Goal: Entertainment & Leisure: Consume media (video, audio)

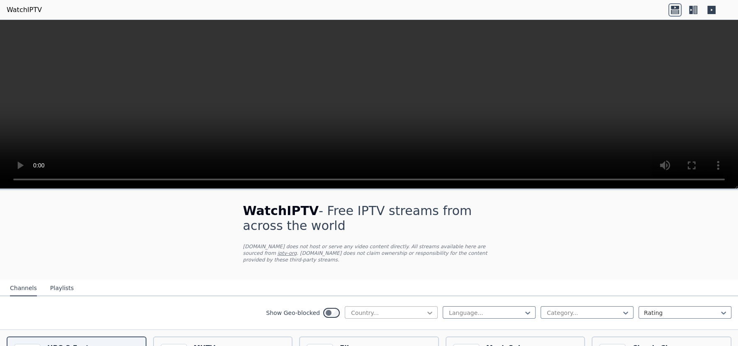
click at [425, 309] on icon at bounding box center [429, 313] width 8 height 8
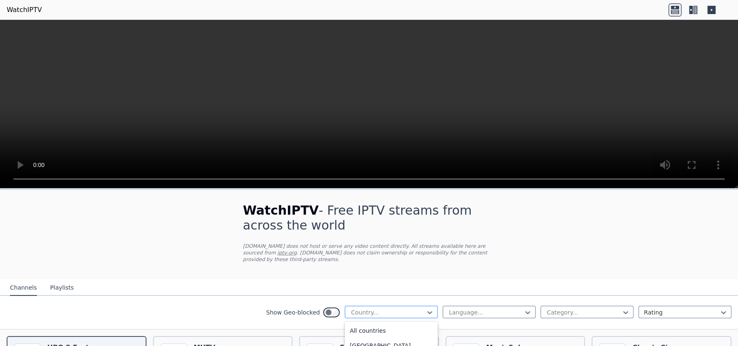
scroll to position [152, 0]
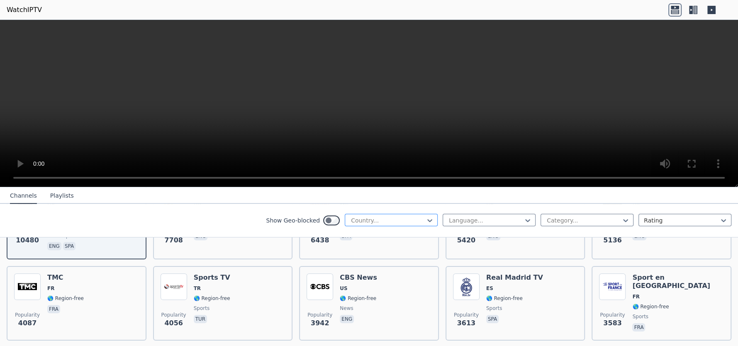
click at [386, 219] on div at bounding box center [387, 220] width 75 height 8
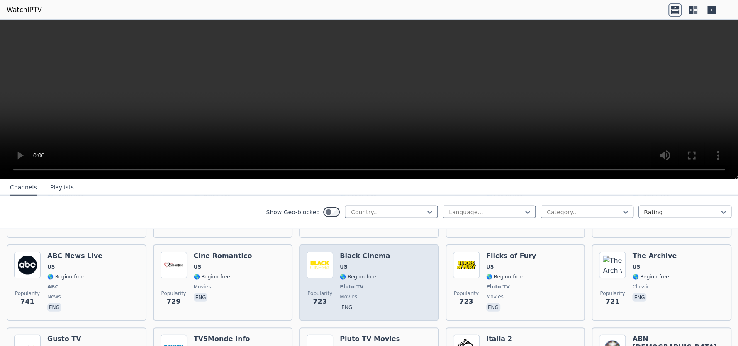
scroll to position [2128, 0]
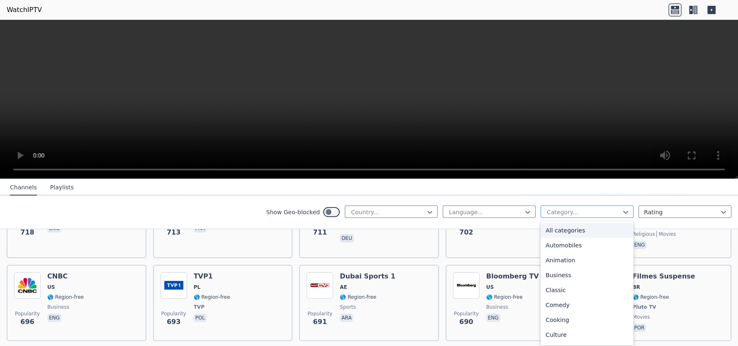
click at [601, 214] on div at bounding box center [583, 212] width 75 height 8
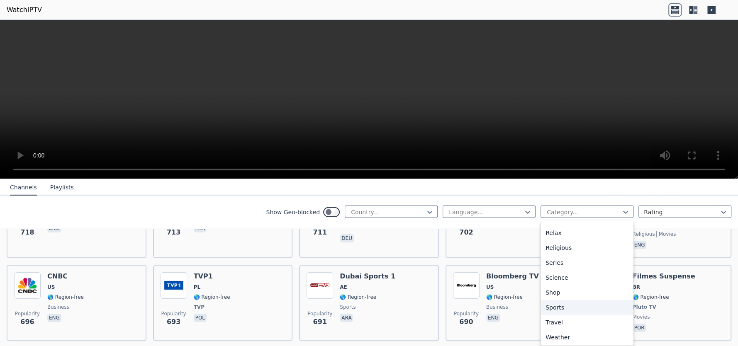
click at [544, 307] on div "Sports" at bounding box center [586, 307] width 93 height 15
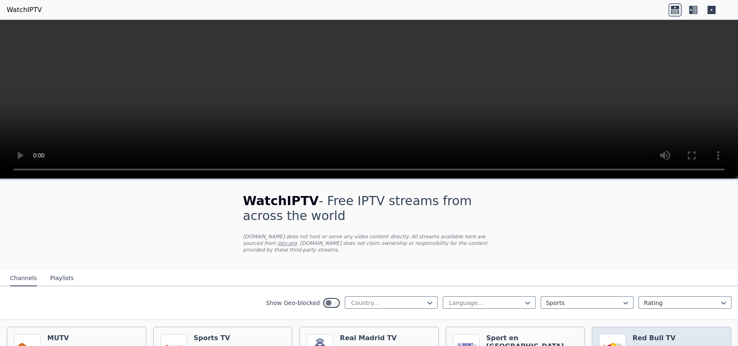
click at [639, 334] on h6 "Red Bull TV" at bounding box center [653, 338] width 43 height 8
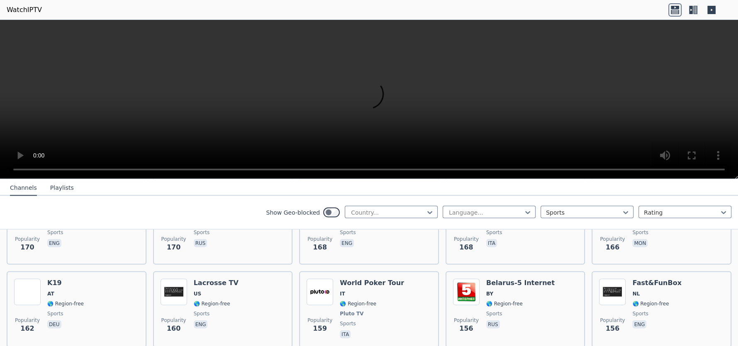
scroll to position [1368, 0]
click at [695, 214] on div at bounding box center [681, 212] width 75 height 8
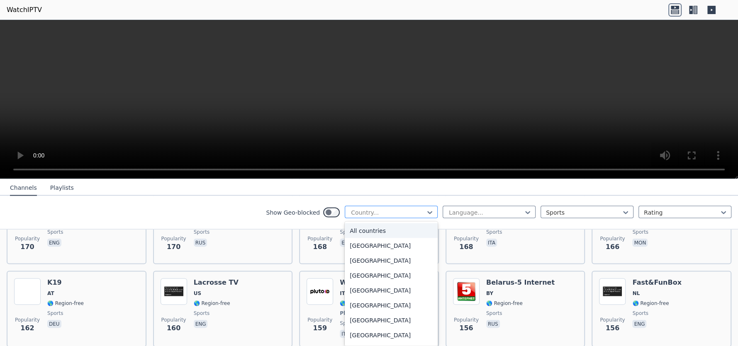
click at [416, 209] on div at bounding box center [387, 212] width 75 height 8
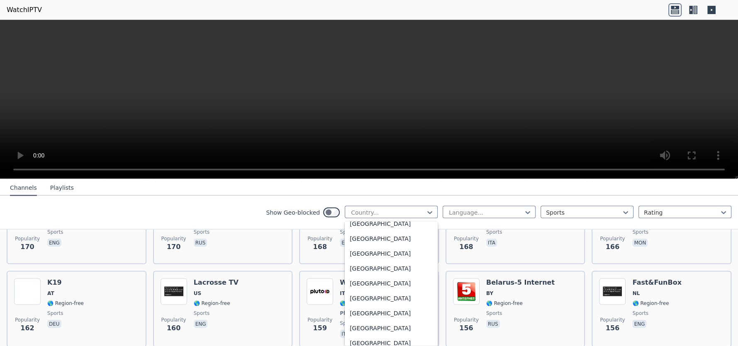
scroll to position [2522, 0]
click at [573, 124] on video at bounding box center [369, 99] width 738 height 159
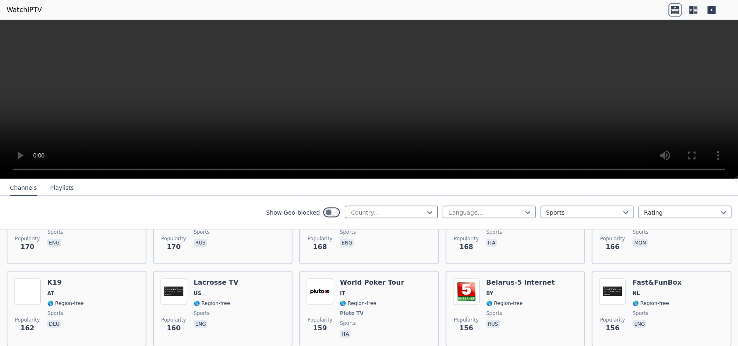
click at [563, 128] on video at bounding box center [369, 99] width 738 height 159
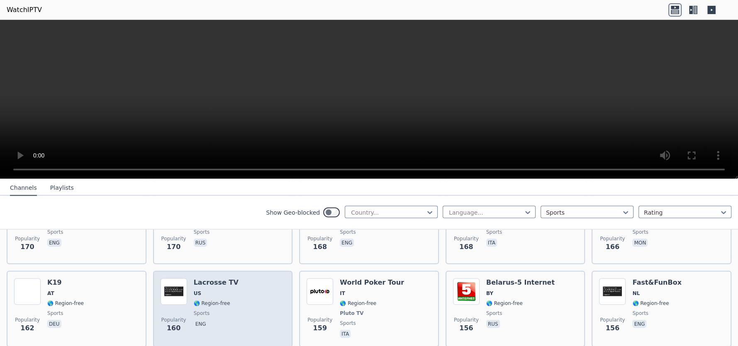
scroll to position [1520, 0]
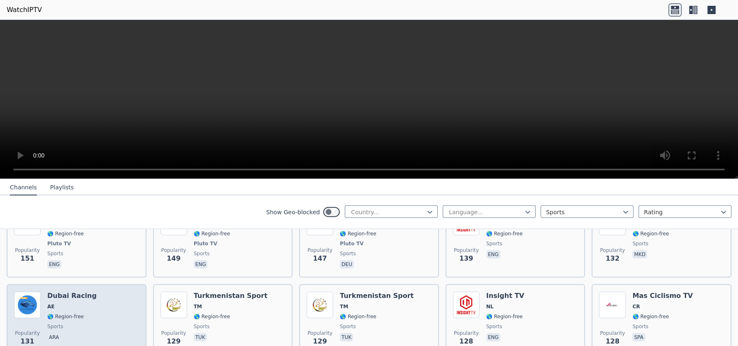
click at [85, 313] on span "🌎 Region-free" at bounding box center [71, 316] width 49 height 7
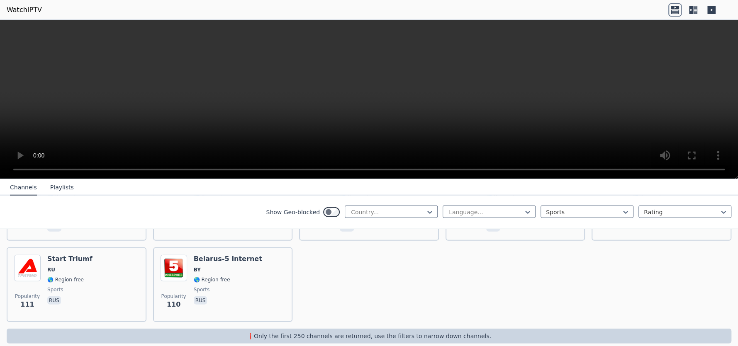
scroll to position [1733, 0]
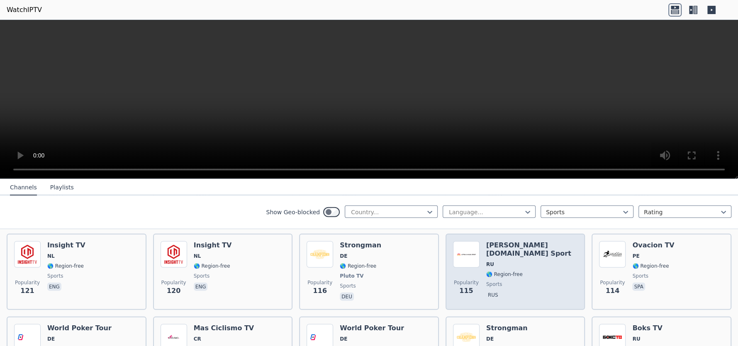
click at [510, 261] on div "[PERSON_NAME][DOMAIN_NAME] Sport RU 🌎 Region-free sports rus" at bounding box center [532, 271] width 92 height 61
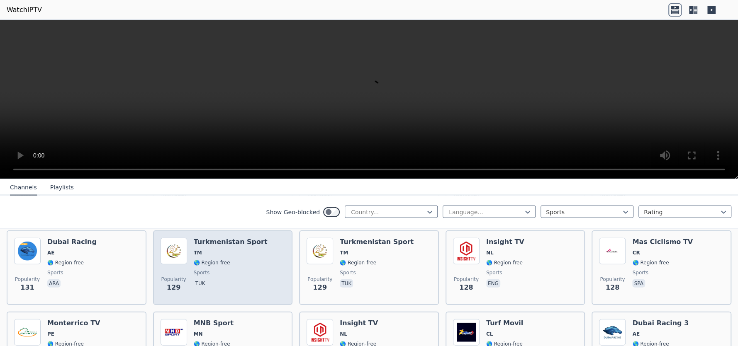
scroll to position [1581, 0]
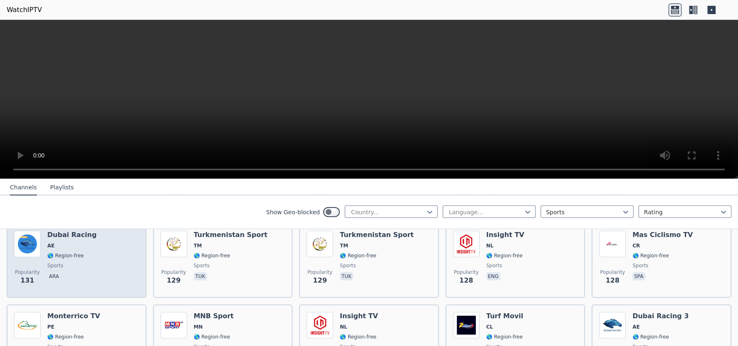
click at [117, 259] on div "Popularity 131 Dubai Racing AE 🌎 Region-free sports ara" at bounding box center [76, 261] width 125 height 60
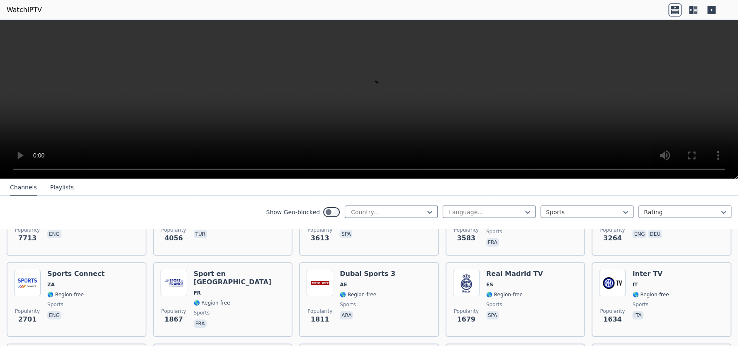
scroll to position [152, 0]
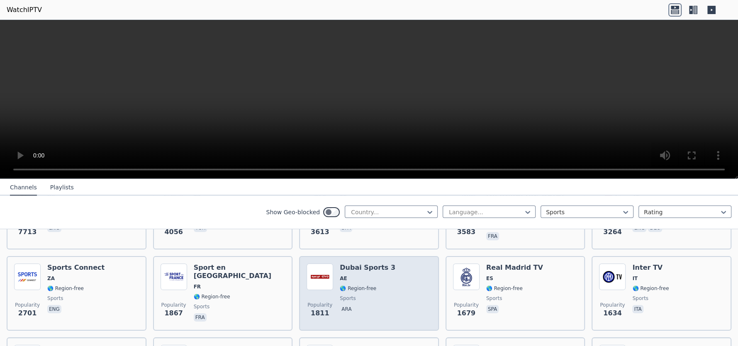
click at [398, 294] on div "Popularity 1811 Dubai Sports 3 AE 🌎 Region-free sports ara" at bounding box center [368, 294] width 125 height 60
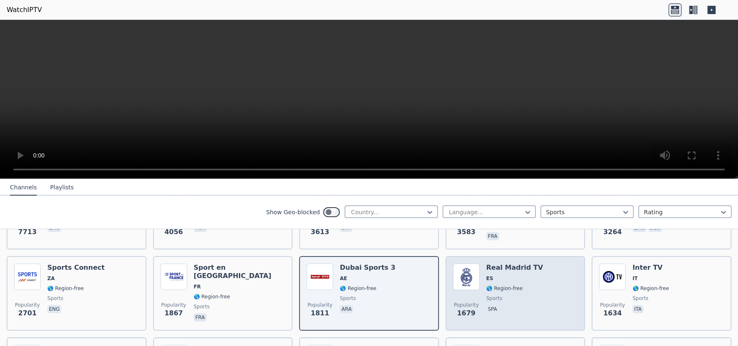
click at [490, 285] on div "Real Madrid TV ES 🌎 Region-free sports spa" at bounding box center [514, 294] width 57 height 60
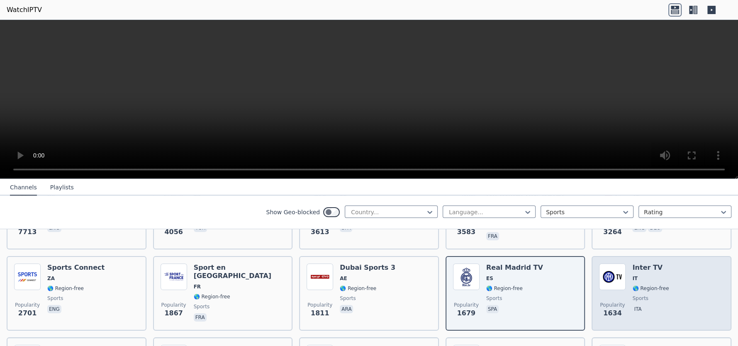
click at [634, 287] on div "Inter TV IT 🌎 Region-free sports ita" at bounding box center [650, 294] width 36 height 60
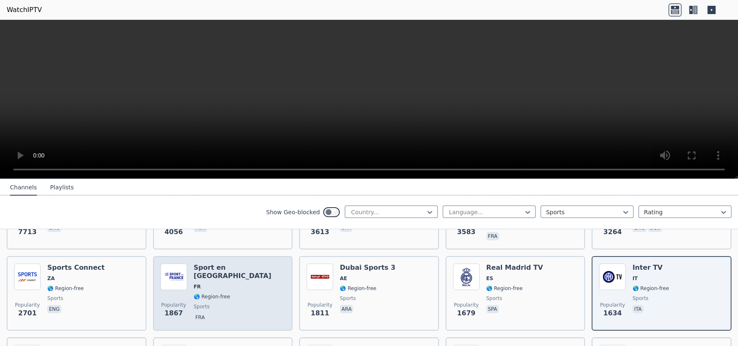
click at [226, 304] on span "sports" at bounding box center [240, 307] width 92 height 7
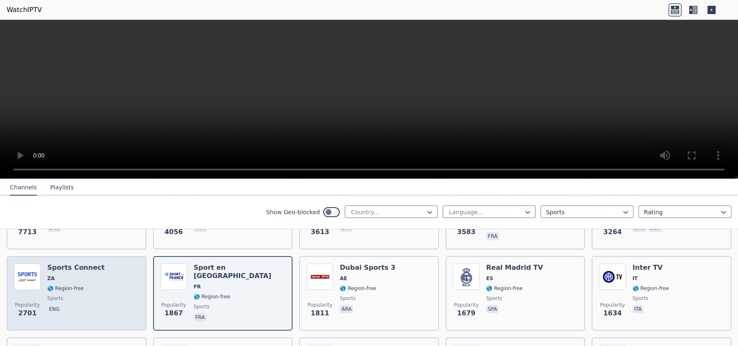
click at [80, 274] on div "Sports Connect ZA 🌎 Region-free sports eng" at bounding box center [75, 294] width 57 height 60
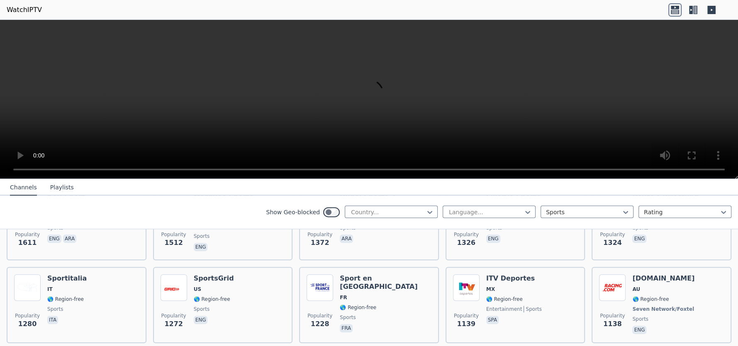
scroll to position [304, 0]
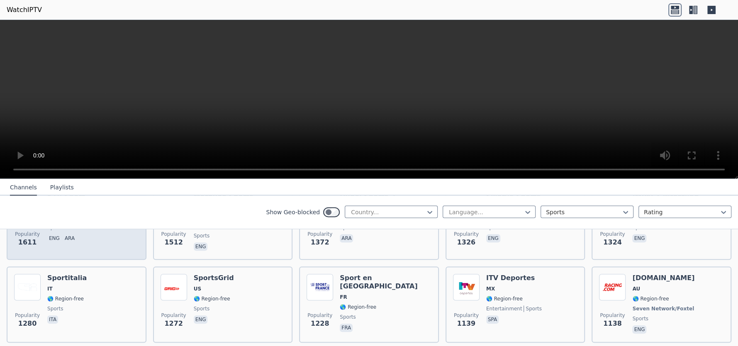
click at [87, 245] on div "Popularity 1611 KTV Sport KW 🌎 Region-free sports eng ara" at bounding box center [77, 222] width 140 height 75
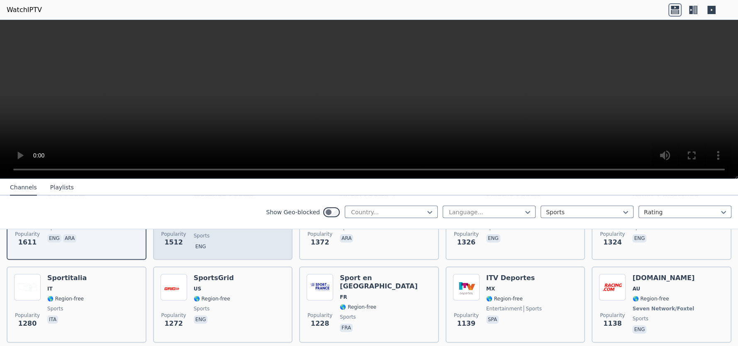
click at [238, 243] on div "Marquee Sports Network US 🌎 Region-free sports eng" at bounding box center [240, 223] width 92 height 60
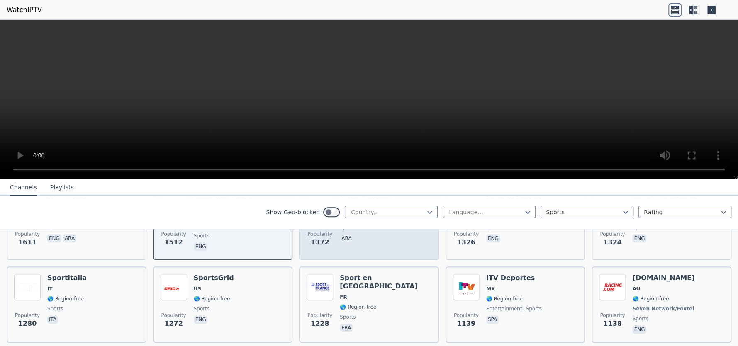
click at [385, 244] on div "Popularity 1372 Dubai Sports 2 AE 🌎 Region-free sports ara" at bounding box center [368, 223] width 125 height 60
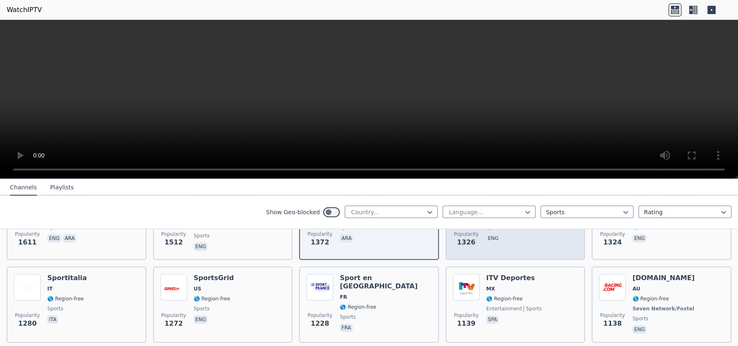
click at [504, 240] on div "Swerve Sports US 🌎 Region-free sports eng" at bounding box center [513, 223] width 54 height 60
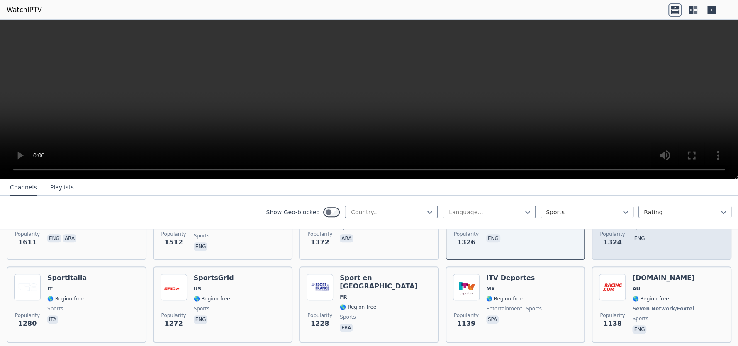
click at [677, 240] on div "IMPACT Wrestling US 🌎 Region-free sports eng" at bounding box center [665, 223] width 66 height 60
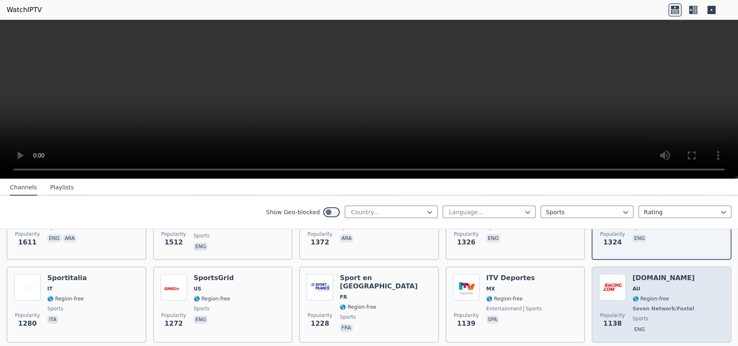
click at [694, 304] on div "Popularity 1138 [DOMAIN_NAME] AU 🌎 Region-free Seven Network/Foxtel sports eng" at bounding box center [661, 304] width 125 height 61
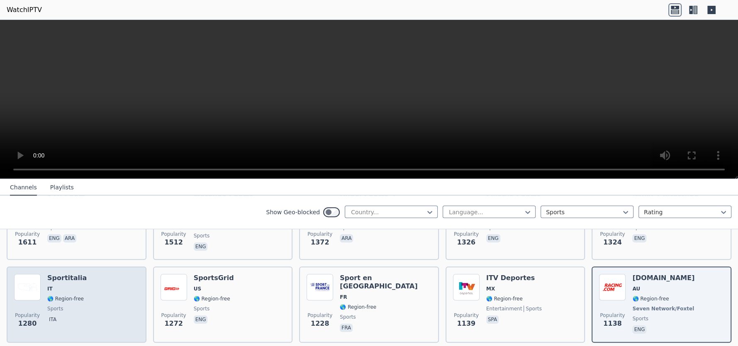
click at [107, 296] on div "Popularity 1280 Sportitalia IT 🌎 Region-free sports ita" at bounding box center [76, 304] width 125 height 61
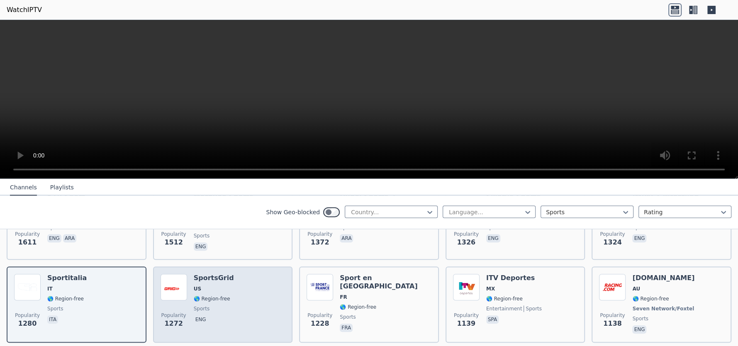
click at [224, 306] on span "sports" at bounding box center [214, 309] width 40 height 7
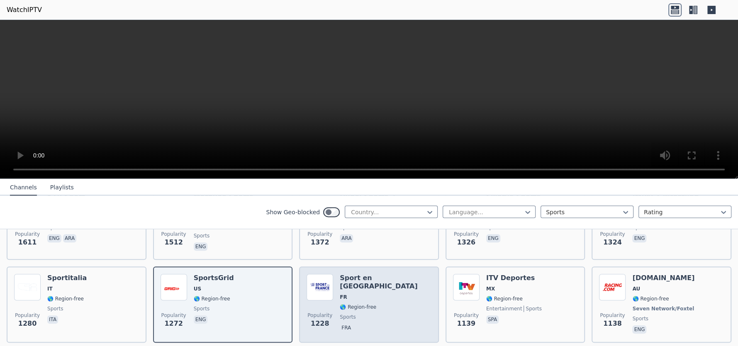
click at [404, 292] on div "Popularity 1228 Sport en [GEOGRAPHIC_DATA] FR 🌎 Region-free sports fra" at bounding box center [368, 304] width 125 height 61
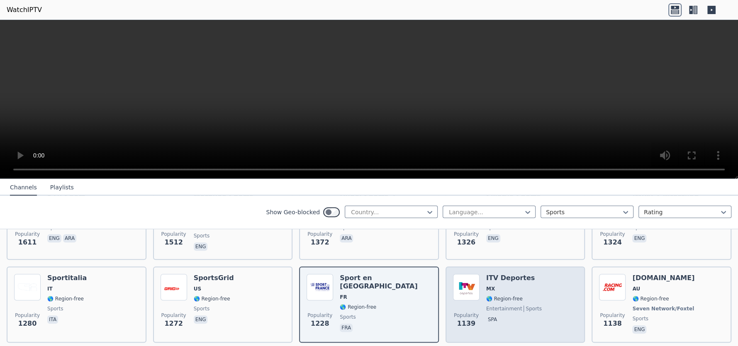
click at [537, 294] on div "Popularity 1139 ITV Deportes MX 🌎 Region-free entertainment sports spa" at bounding box center [515, 304] width 125 height 61
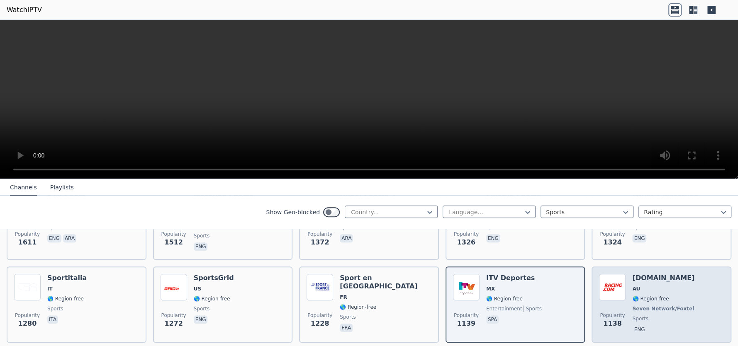
click at [651, 297] on div "[DOMAIN_NAME] AU 🌎 Region-free Seven Network/Foxtel sports eng" at bounding box center [663, 304] width 63 height 61
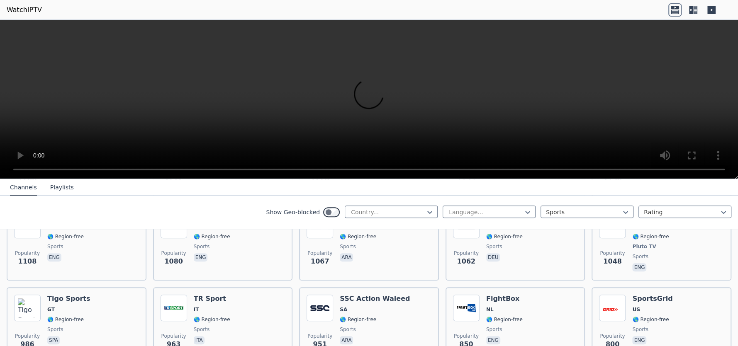
scroll to position [456, 0]
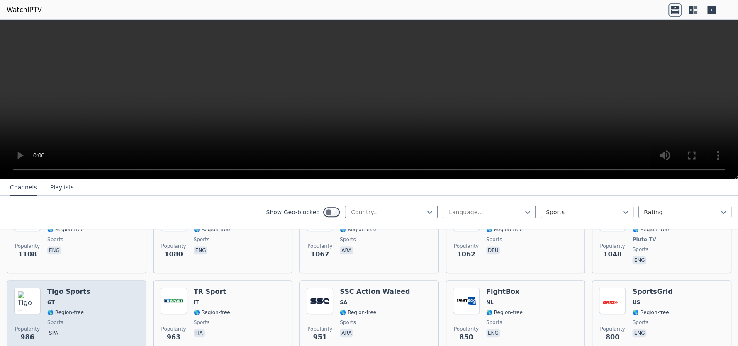
click at [93, 296] on div "Popularity 986 Tigo Sports GT 🌎 Region-free sports spa" at bounding box center [76, 318] width 125 height 60
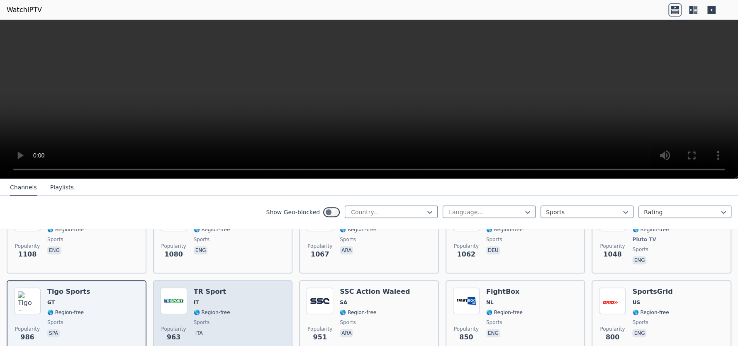
click at [238, 304] on div "Popularity 963 TR Sport IT 🌎 Region-free sports ita" at bounding box center [222, 318] width 125 height 60
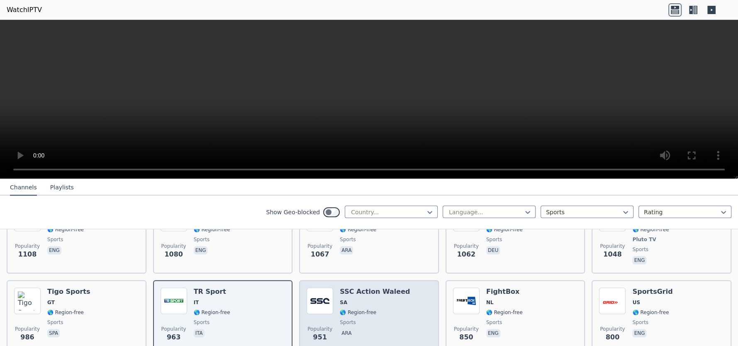
click at [405, 321] on div "Popularity 951 SSC Action Waleed SA 🌎 Region-free sports ara" at bounding box center [368, 318] width 125 height 60
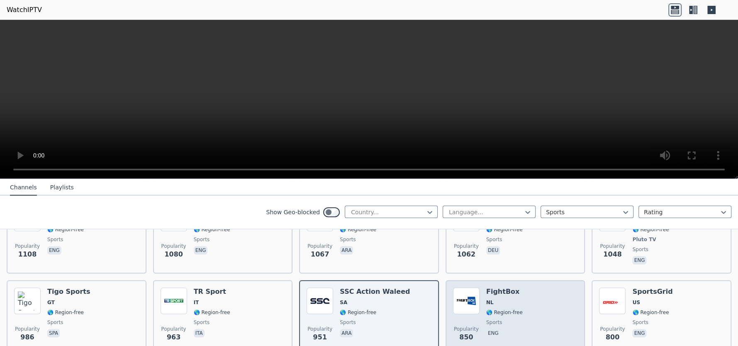
click at [546, 316] on div "Popularity 850 FightBox NL 🌎 Region-free sports eng" at bounding box center [515, 318] width 125 height 60
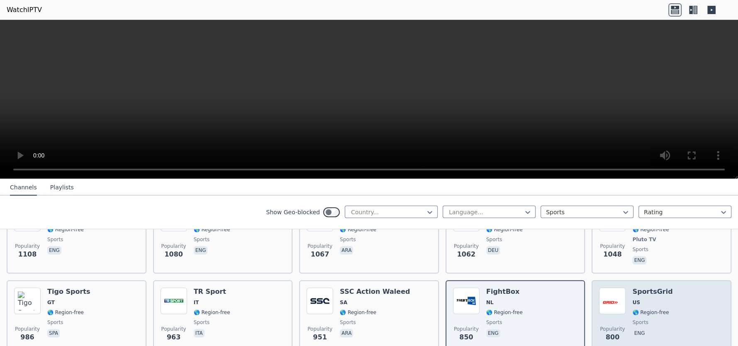
click at [693, 316] on div "Popularity 800 SportsGrid US 🌎 Region-free sports eng" at bounding box center [661, 318] width 125 height 60
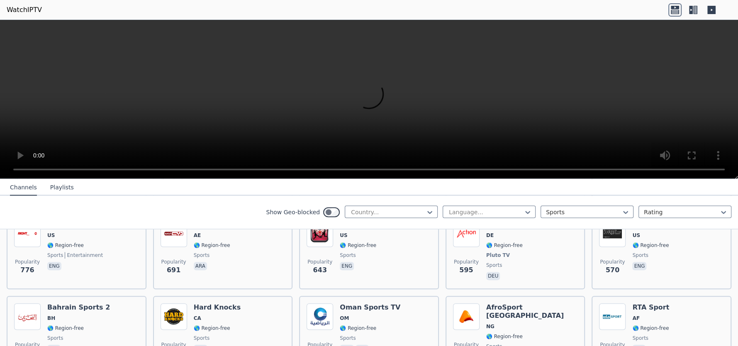
scroll to position [608, 0]
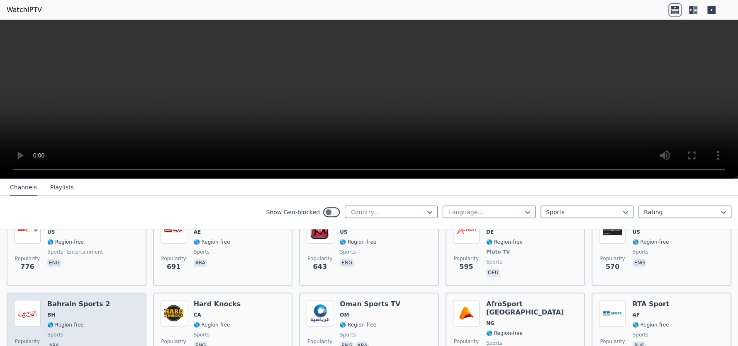
click at [97, 321] on div "Popularity 549 Bahrain Sports 2 BH 🌎 Region-free sports ara" at bounding box center [76, 330] width 125 height 60
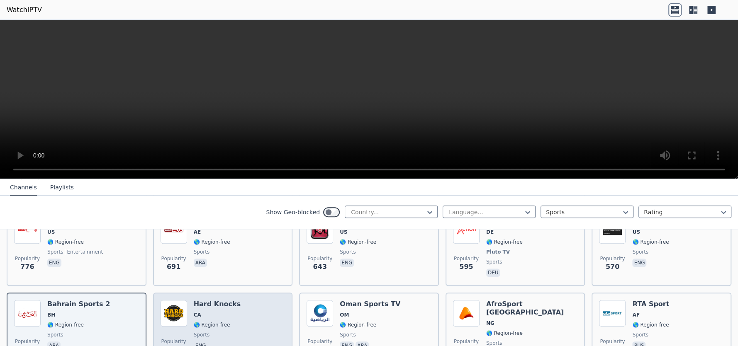
click at [262, 323] on div "Popularity 524 Hard Knocks CA 🌎 Region-free sports eng" at bounding box center [222, 330] width 125 height 60
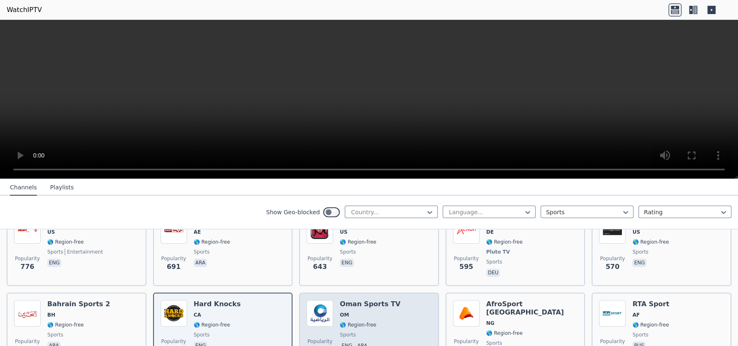
click at [389, 319] on div "Popularity 494 Oman Sports TV OM 🌎 Region-free sports eng ara" at bounding box center [368, 330] width 125 height 60
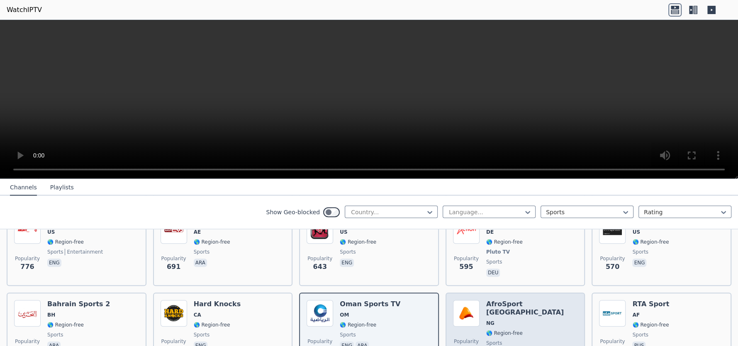
click at [520, 322] on div "AfroSport [GEOGRAPHIC_DATA] NG 🌎 Region-free sports eng" at bounding box center [532, 330] width 92 height 60
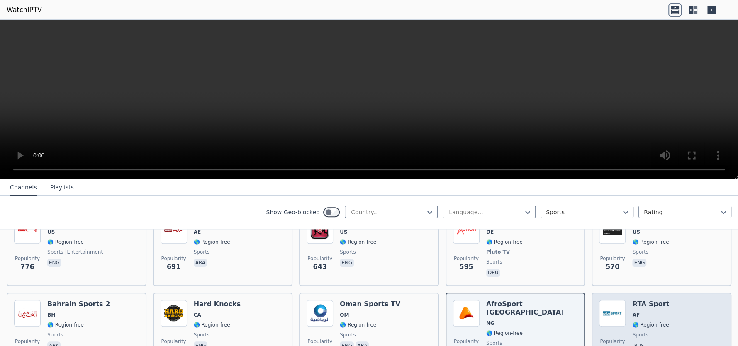
click at [695, 307] on div "Popularity 433 RTA Sport AF 🌎 Region-free sports pus" at bounding box center [661, 330] width 125 height 60
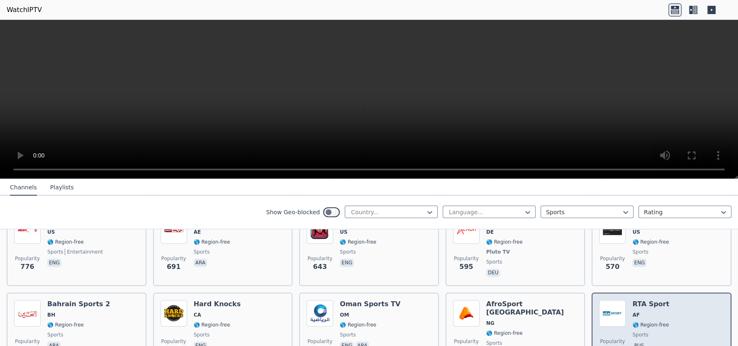
scroll to position [760, 0]
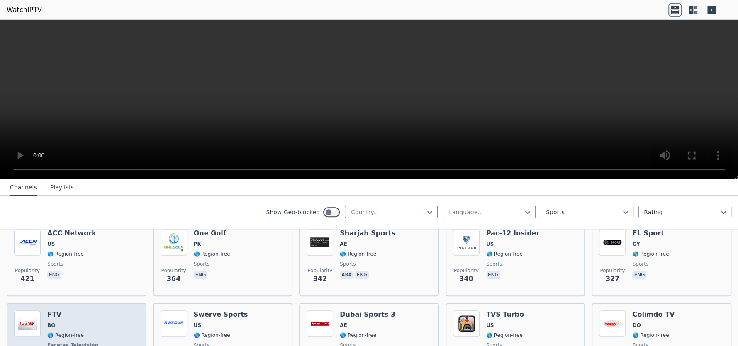
click at [108, 315] on div "Popularity 306 FTV BO 🌎 Region-free Facetas Televisión sports spa" at bounding box center [76, 341] width 125 height 61
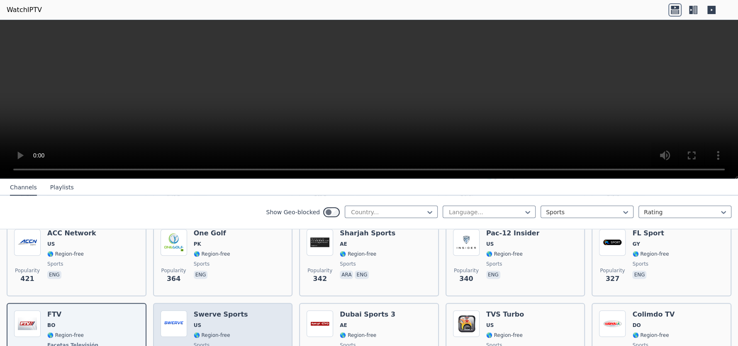
click at [255, 328] on div "Popularity 297 Swerve Sports US 🌎 Region-free sports eng" at bounding box center [222, 341] width 125 height 61
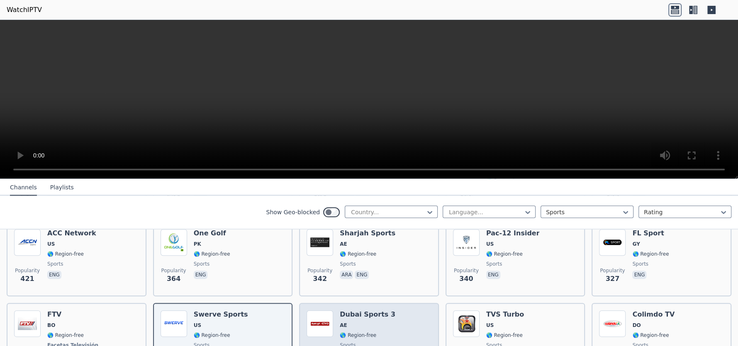
click at [397, 320] on div "Popularity 277 Dubai Sports 3 AE 🌎 Region-free sports ara" at bounding box center [368, 341] width 125 height 61
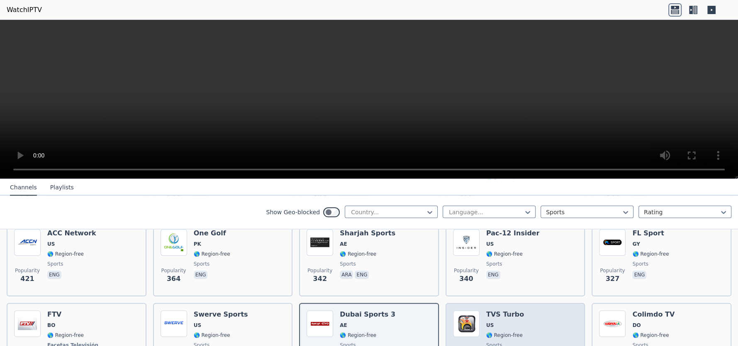
click at [538, 325] on div "Popularity 274 TVS Turbo US 🌎 Region-free sports eng" at bounding box center [515, 341] width 125 height 61
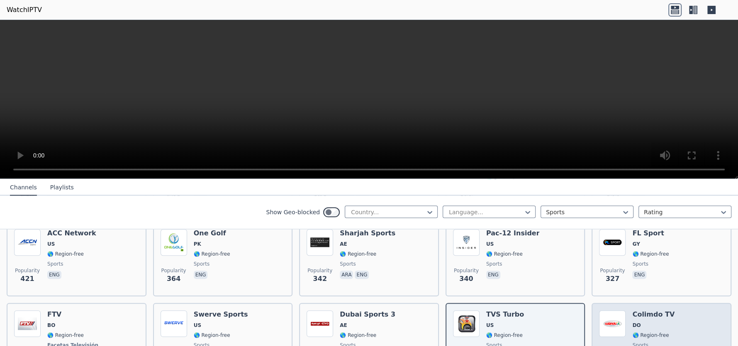
click at [691, 312] on div "Popularity 267 Colimdo TV DO 🌎 Region-free sports spa" at bounding box center [661, 341] width 125 height 61
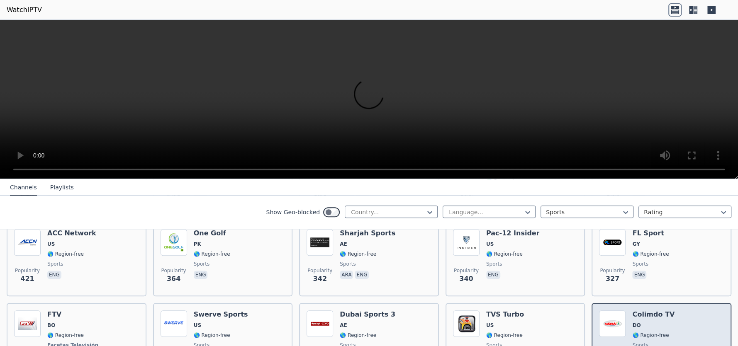
scroll to position [912, 0]
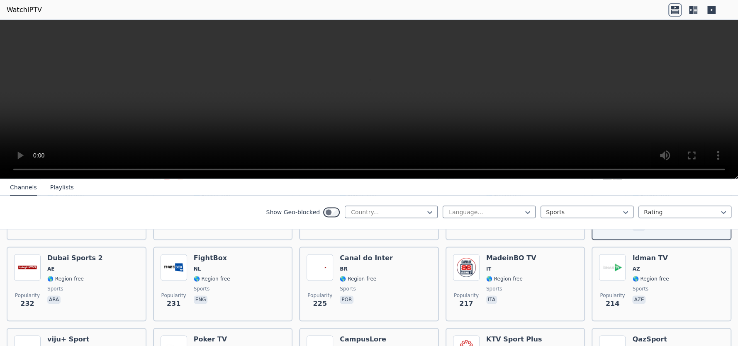
scroll to position [1064, 0]
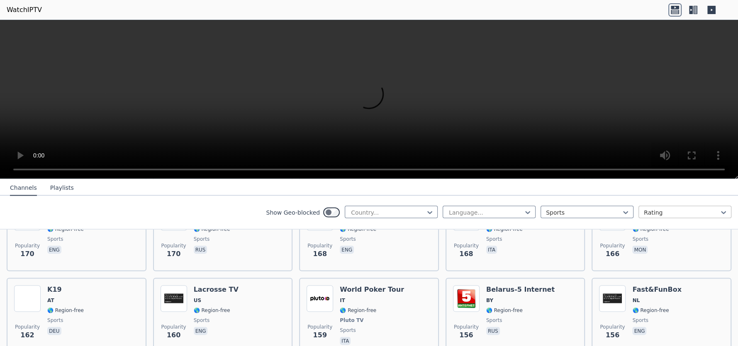
scroll to position [1368, 0]
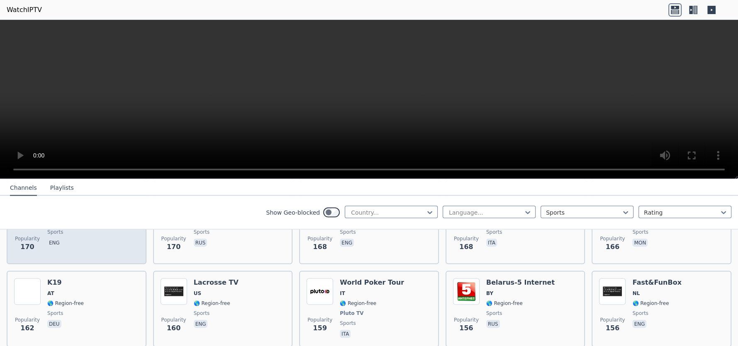
click at [135, 244] on div "Popularity 170 World Poker Tour US 🌎 Region-free sports eng" at bounding box center [76, 227] width 125 height 60
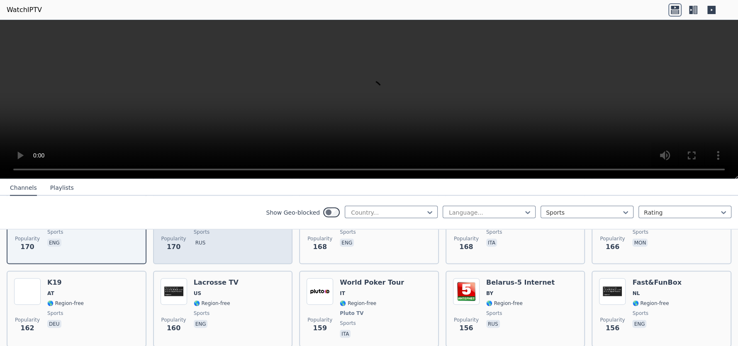
click at [259, 233] on div "Popularity 170 viju+ Sport RU 🌎 Region-free sports rus" at bounding box center [222, 227] width 125 height 60
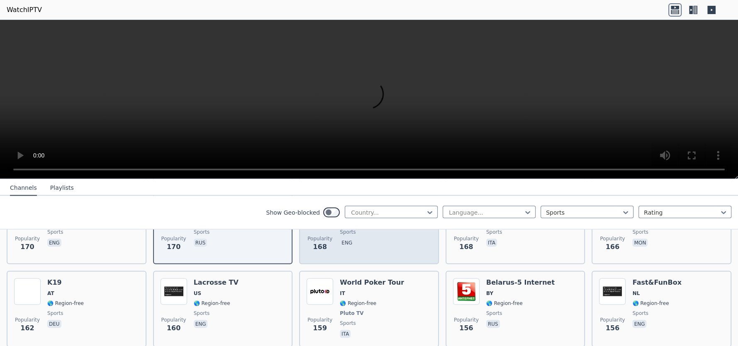
click at [376, 248] on div "Popularity 168 Insight TV NL 🌎 Region-free sports eng" at bounding box center [369, 226] width 140 height 75
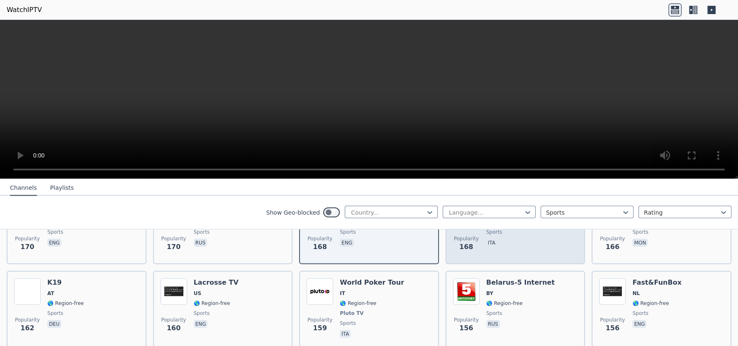
click at [503, 248] on div "Popularity 168 San Marino RTV Sport SM 🌎 Region-free sports ita" at bounding box center [515, 226] width 140 height 75
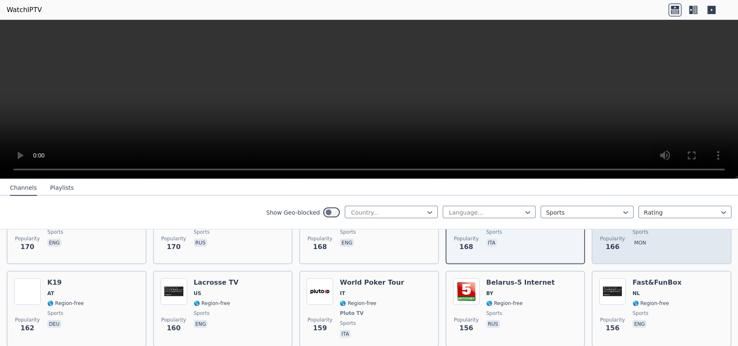
click at [678, 238] on div "Popularity 166 MNB Sport MN 🌎 Region-free sports mon" at bounding box center [661, 227] width 125 height 60
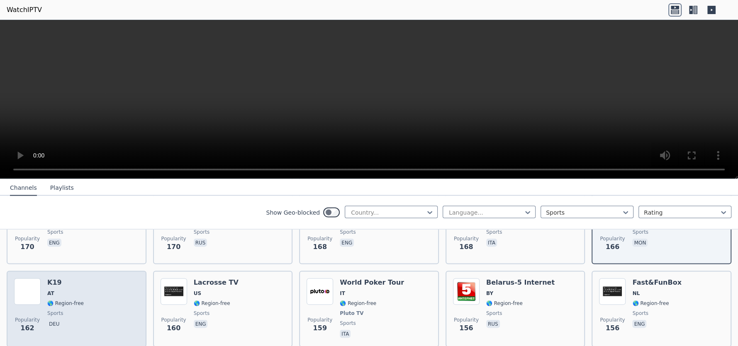
click at [87, 304] on div "Popularity 162 K19 AT 🌎 Region-free sports deu" at bounding box center [76, 308] width 125 height 61
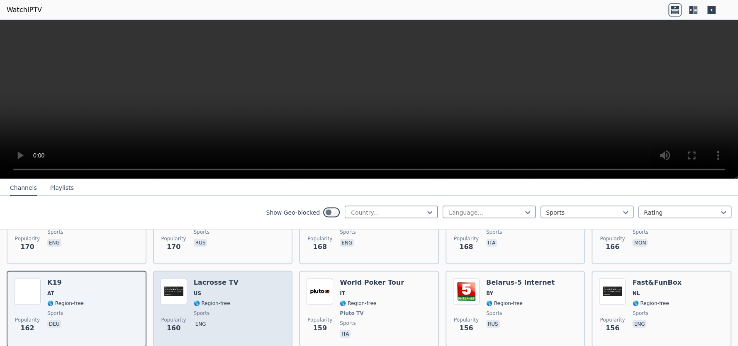
click at [248, 326] on div "Popularity 160 Lacrosse TV US 🌎 Region-free sports eng" at bounding box center [222, 308] width 125 height 61
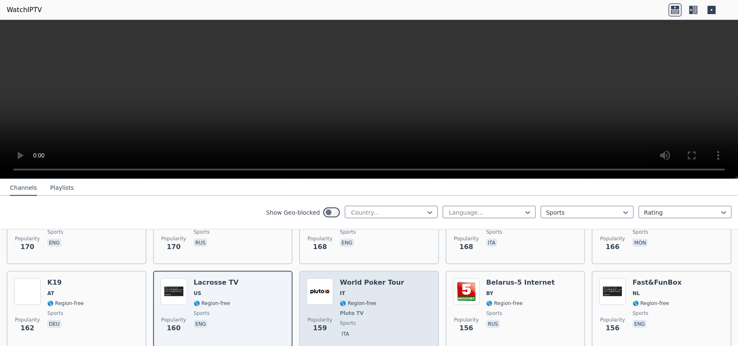
click at [386, 320] on span "sports" at bounding box center [372, 323] width 64 height 7
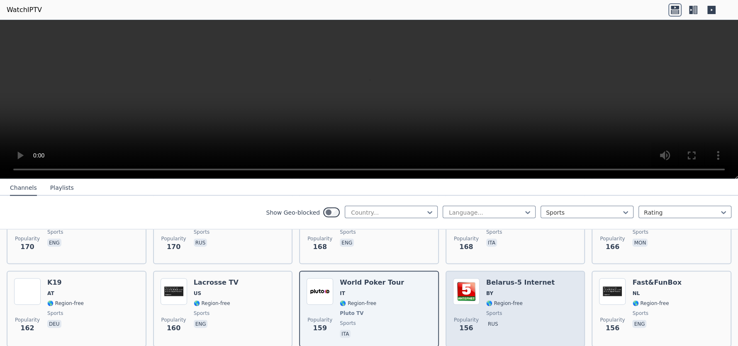
click at [534, 320] on span "rus" at bounding box center [520, 325] width 68 height 10
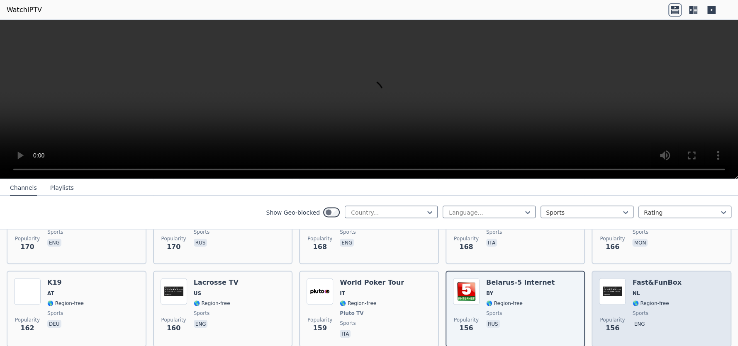
click at [708, 316] on div "Popularity 156 Fast&FunBox NL 🌎 Region-free sports eng" at bounding box center [661, 308] width 125 height 61
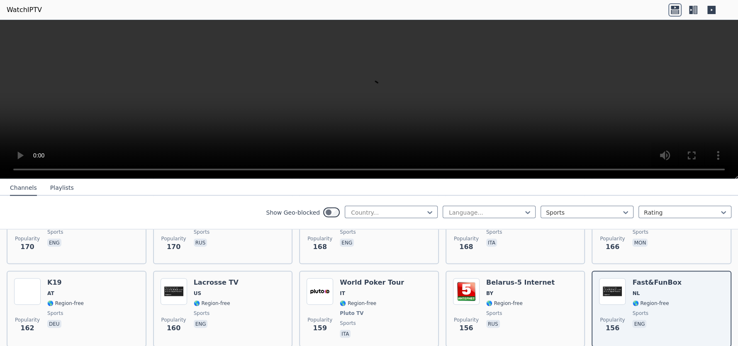
scroll to position [1520, 0]
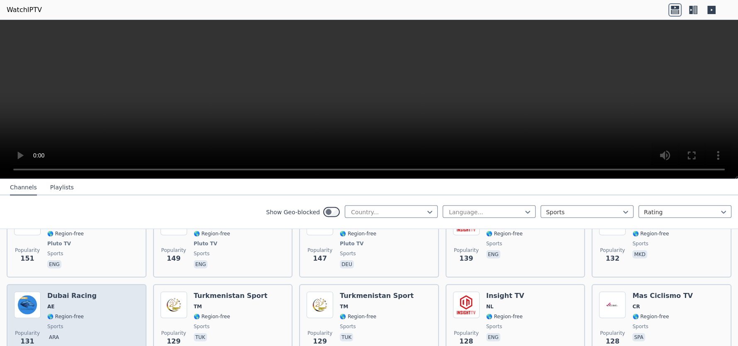
click at [116, 301] on div "Popularity 131 Dubai Racing AE 🌎 Region-free sports ara" at bounding box center [76, 322] width 125 height 60
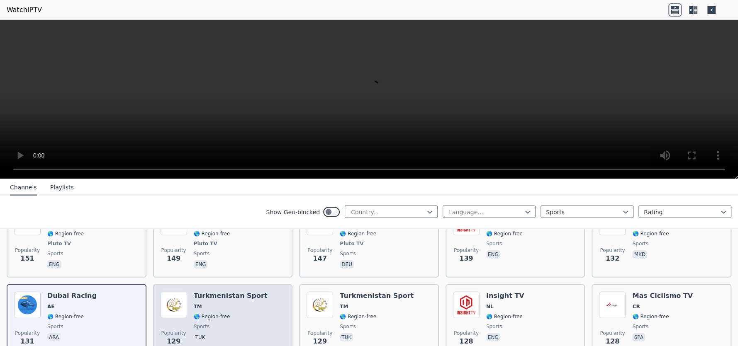
click at [229, 313] on span "🌎 Region-free" at bounding box center [231, 316] width 74 height 7
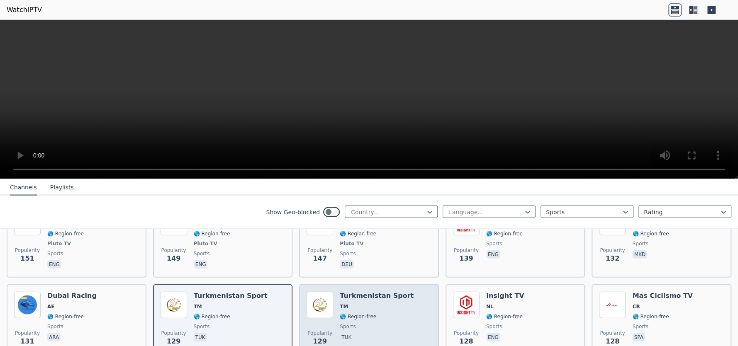
click at [384, 313] on span "🌎 Region-free" at bounding box center [377, 316] width 74 height 7
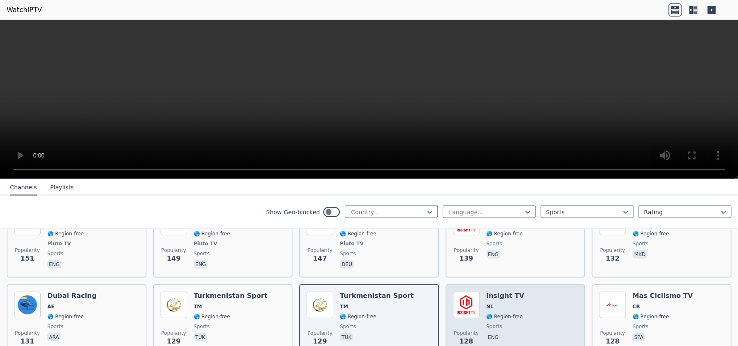
click at [546, 310] on div "Popularity 128 Insight TV NL 🌎 Region-free sports eng" at bounding box center [515, 322] width 125 height 60
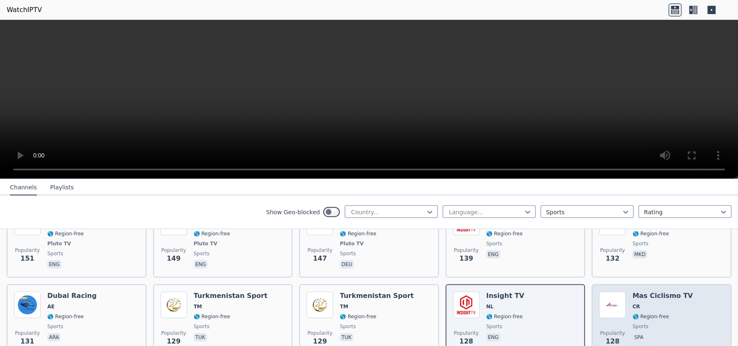
click at [688, 301] on div "Popularity 128 Mas Ciclismo TV CR 🌎 Region-free sports spa" at bounding box center [661, 322] width 125 height 60
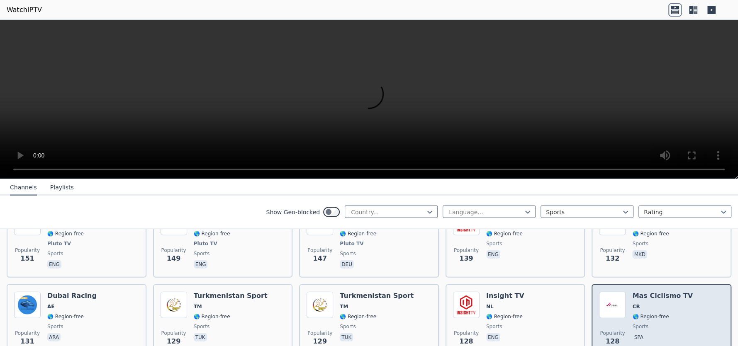
scroll to position [1672, 0]
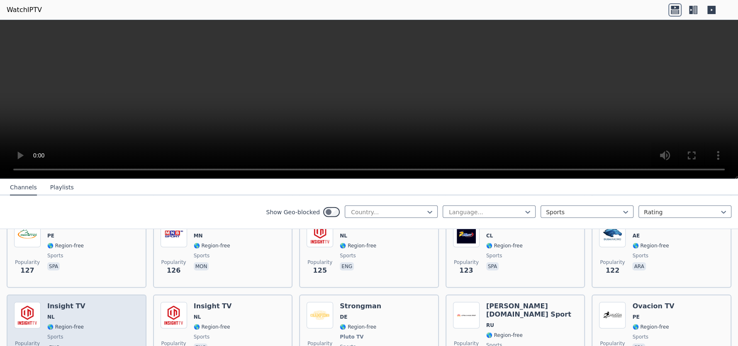
click at [98, 302] on div "Popularity 121 Insight TV NL 🌎 Region-free sports eng" at bounding box center [76, 332] width 125 height 61
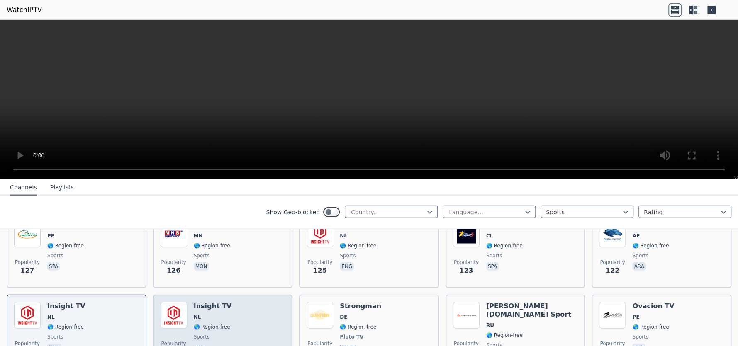
click at [240, 324] on div "Popularity 120 Insight TV NL 🌎 Region-free sports eng" at bounding box center [222, 332] width 125 height 61
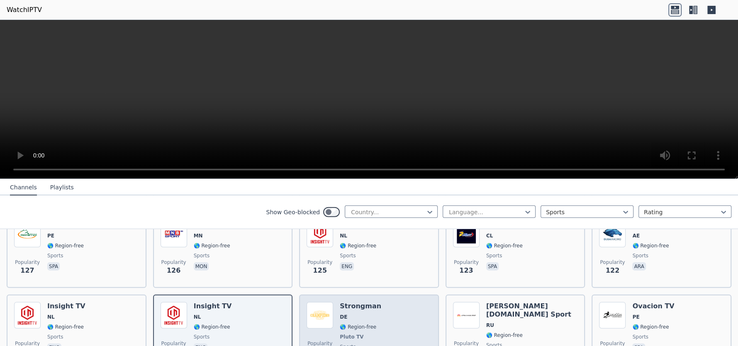
click at [386, 309] on div "Popularity 116 Strongman DE 🌎 Region-free Pluto TV sports deu" at bounding box center [368, 332] width 125 height 61
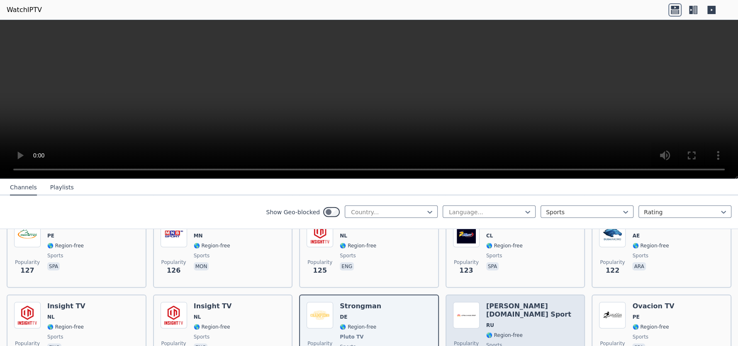
click at [518, 332] on span "🌎 Region-free" at bounding box center [532, 335] width 92 height 7
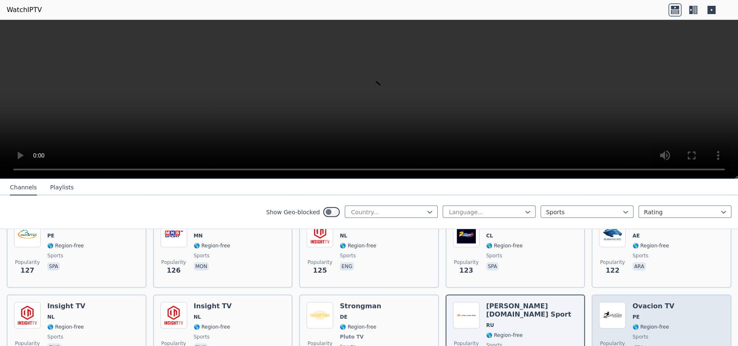
click at [701, 310] on div "Popularity 114 Ovacion TV PE 🌎 Region-free sports spa" at bounding box center [661, 332] width 125 height 61
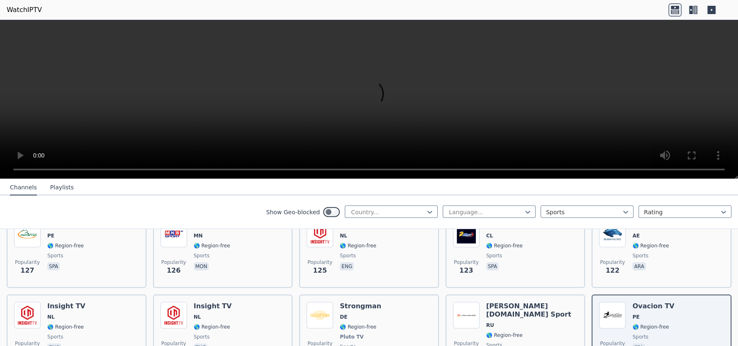
scroll to position [1824, 0]
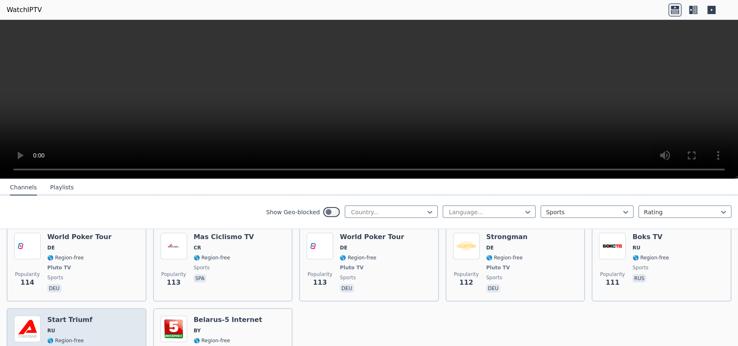
click at [102, 329] on div "Popularity 111 Start Triumf RU 🌎 Region-free sports rus" at bounding box center [76, 346] width 125 height 60
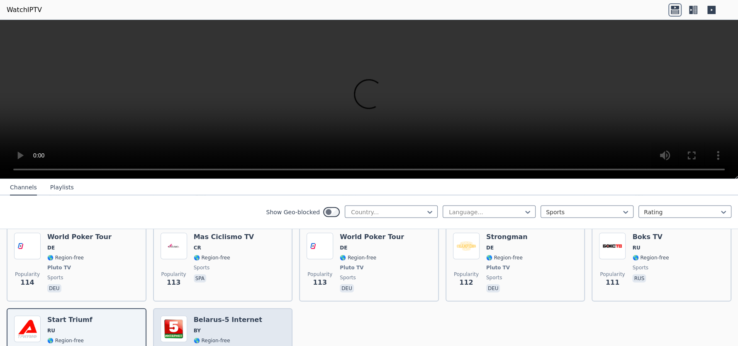
click at [238, 333] on div "[GEOGRAPHIC_DATA]-5 Internet BY 🌎 Region-free sports rus" at bounding box center [228, 346] width 68 height 60
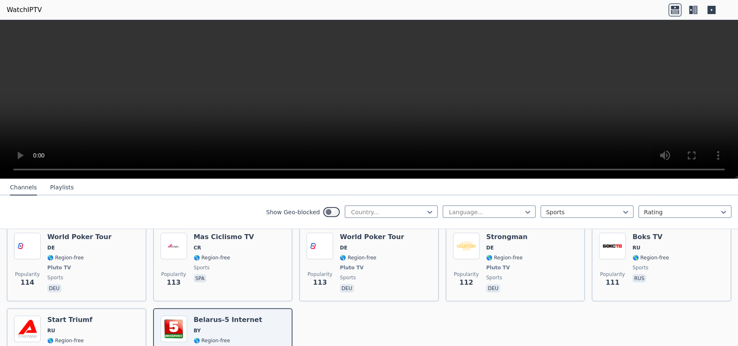
click at [162, 49] on video at bounding box center [369, 99] width 738 height 159
